Goal: Navigation & Orientation: Locate item on page

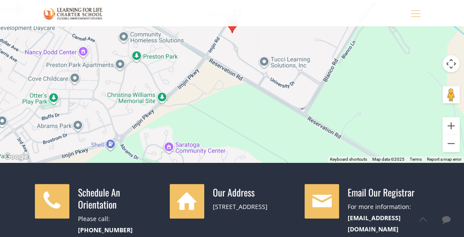
scroll to position [157, 0]
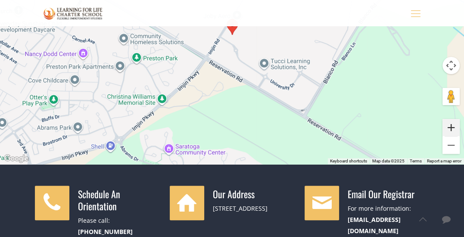
click at [243, 131] on button "Zoom in" at bounding box center [450, 127] width 17 height 17
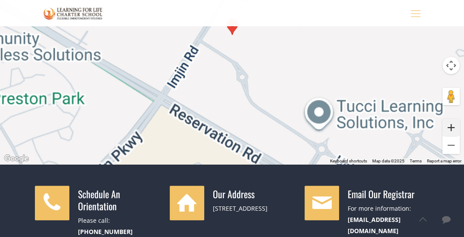
click at [243, 131] on button "Zoom in" at bounding box center [450, 127] width 17 height 17
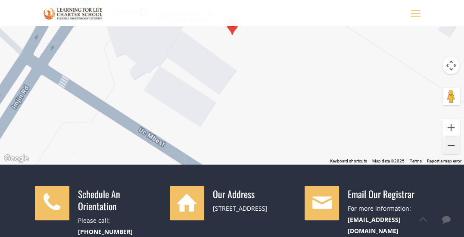
click at [243, 148] on button "Zoom out" at bounding box center [450, 144] width 17 height 17
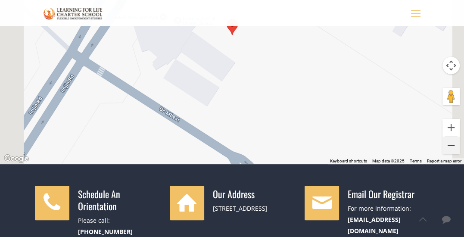
click at [243, 148] on button "Zoom out" at bounding box center [450, 144] width 17 height 17
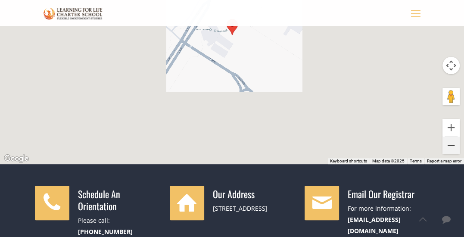
click at [243, 148] on button "Zoom out" at bounding box center [450, 144] width 17 height 17
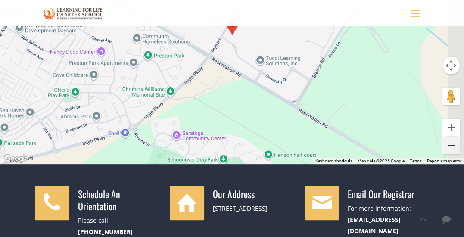
click at [243, 148] on button "Zoom out" at bounding box center [450, 144] width 17 height 17
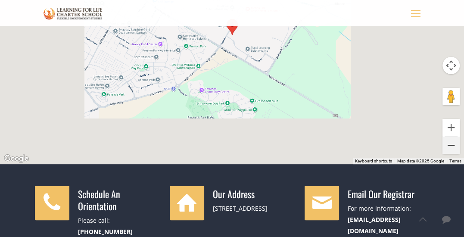
click at [243, 148] on button "Zoom out" at bounding box center [450, 144] width 17 height 17
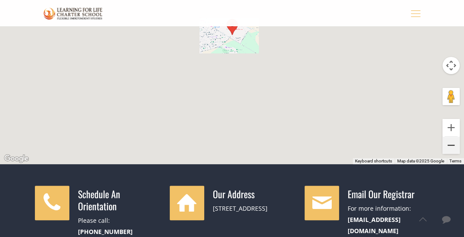
click at [243, 148] on button "Zoom out" at bounding box center [450, 144] width 17 height 17
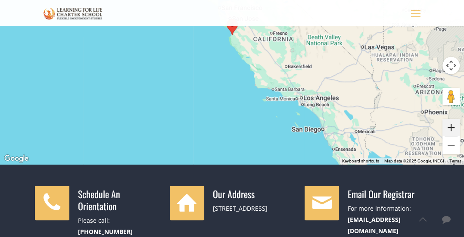
click at [243, 128] on button "Zoom in" at bounding box center [450, 127] width 17 height 17
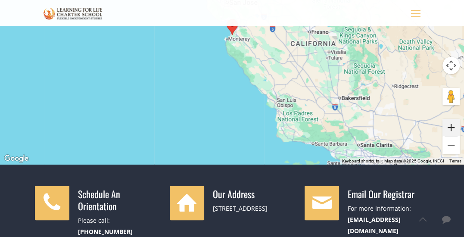
click at [243, 128] on button "Zoom in" at bounding box center [450, 127] width 17 height 17
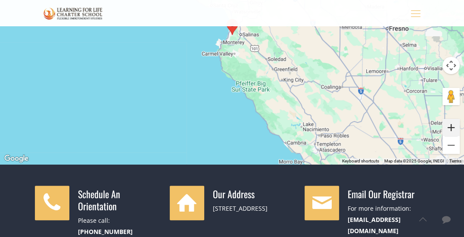
click at [243, 128] on button "Zoom in" at bounding box center [450, 127] width 17 height 17
